Goal: Book appointment/travel/reservation

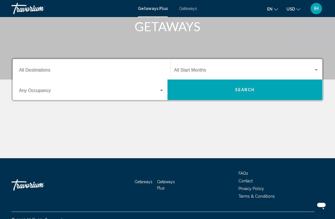
scroll to position [100, 0]
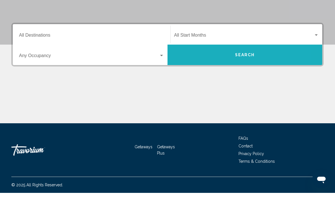
click at [259, 71] on button "Search" at bounding box center [245, 81] width 155 height 20
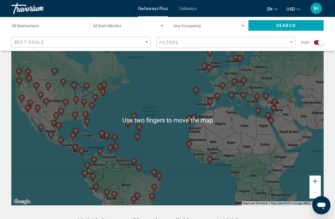
scroll to position [24, 0]
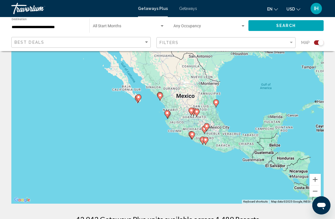
type input "**********"
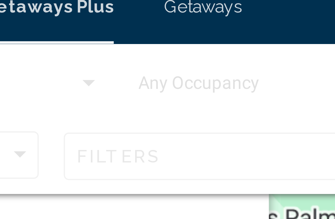
scroll to position [0, 0]
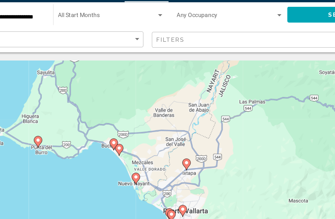
click at [178, 91] on div "To activate drag with keyboard, press Alt + Enter. Once in keyboard drag state,…" at bounding box center [167, 142] width 313 height 171
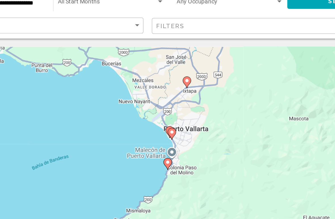
click at [159, 93] on div "To activate drag with keyboard, press Alt + Enter. Once in keyboard drag state,…" at bounding box center [167, 142] width 313 height 171
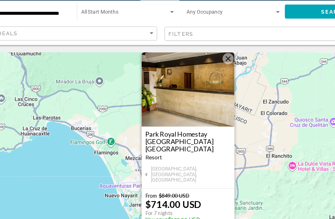
click at [201, 57] on button "Close" at bounding box center [205, 61] width 9 height 9
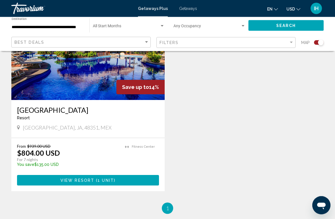
scroll to position [655, 0]
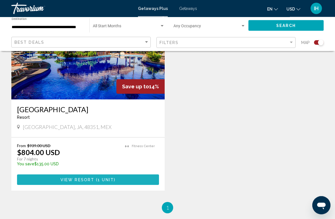
click at [95, 178] on span "Main content" at bounding box center [95, 180] width 2 height 5
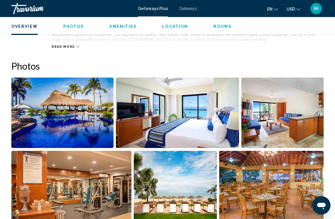
scroll to position [340, 0]
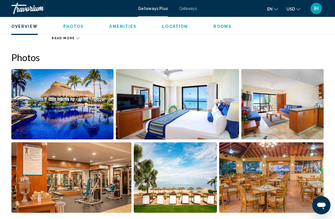
click at [179, 110] on img "Open full-screen image slider" at bounding box center [178, 104] width 124 height 70
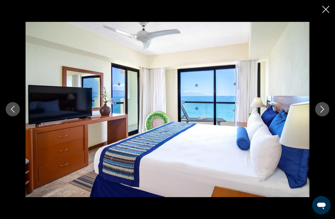
scroll to position [340, 0]
click at [291, 172] on img "Main content" at bounding box center [168, 109] width 284 height 175
click at [279, 176] on img "Main content" at bounding box center [168, 109] width 284 height 175
click at [323, 111] on icon "Next image" at bounding box center [323, 109] width 4 height 7
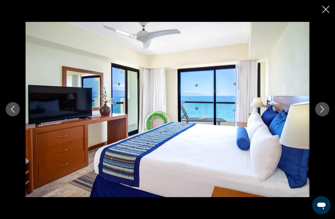
scroll to position [321, 0]
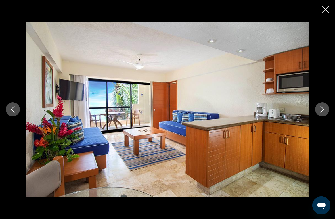
click at [322, 110] on icon "Next image" at bounding box center [322, 109] width 7 height 7
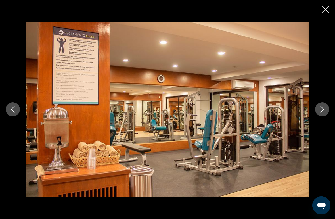
click at [321, 112] on icon "Next image" at bounding box center [322, 109] width 7 height 7
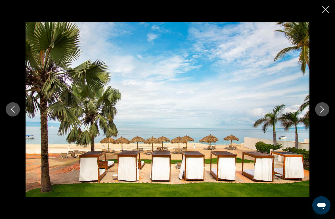
click at [322, 110] on icon "Next image" at bounding box center [322, 109] width 7 height 7
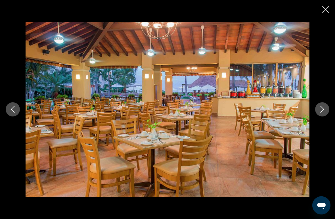
click at [323, 111] on icon "Next image" at bounding box center [323, 109] width 4 height 7
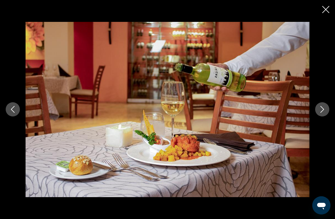
click at [318, 114] on button "Next image" at bounding box center [322, 109] width 14 height 14
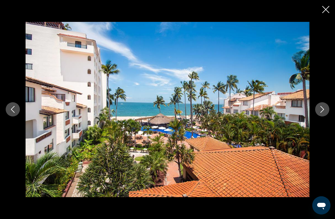
click at [320, 112] on icon "Next image" at bounding box center [322, 109] width 7 height 7
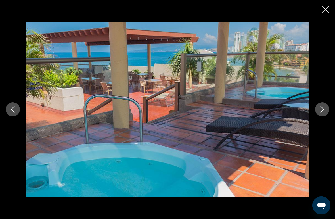
click at [320, 109] on icon "Next image" at bounding box center [322, 109] width 7 height 7
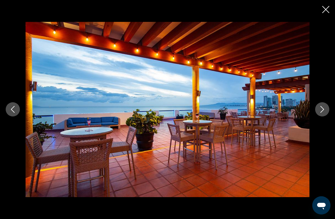
click at [317, 111] on button "Next image" at bounding box center [322, 109] width 14 height 14
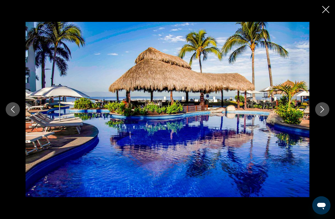
click at [319, 111] on button "Next image" at bounding box center [322, 109] width 14 height 14
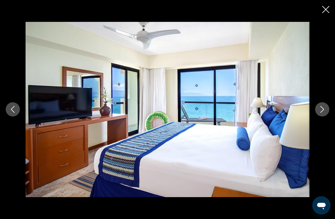
click at [327, 8] on icon "Close slideshow" at bounding box center [326, 9] width 7 height 7
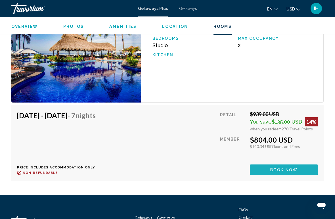
scroll to position [1034, 0]
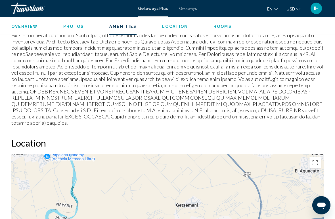
click at [182, 28] on span "Location" at bounding box center [175, 26] width 26 height 5
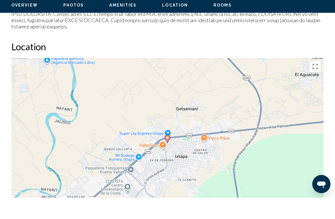
scroll to position [773, 0]
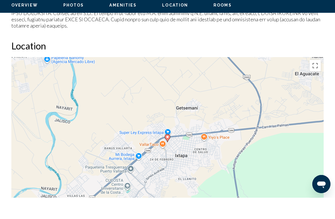
click at [225, 24] on span "Rooms" at bounding box center [223, 26] width 18 height 5
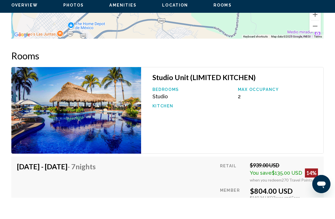
scroll to position [972, 0]
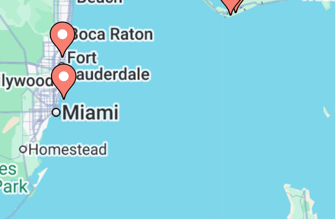
type input "**********"
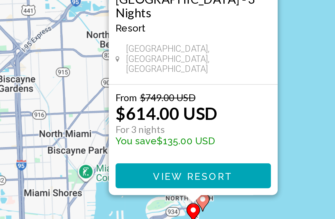
click at [135, 194] on button "View Resort" at bounding box center [167, 199] width 65 height 11
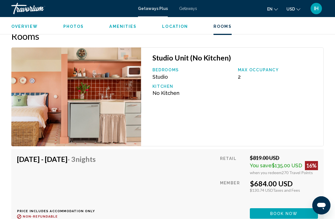
scroll to position [917, 0]
